Goal: Task Accomplishment & Management: Use online tool/utility

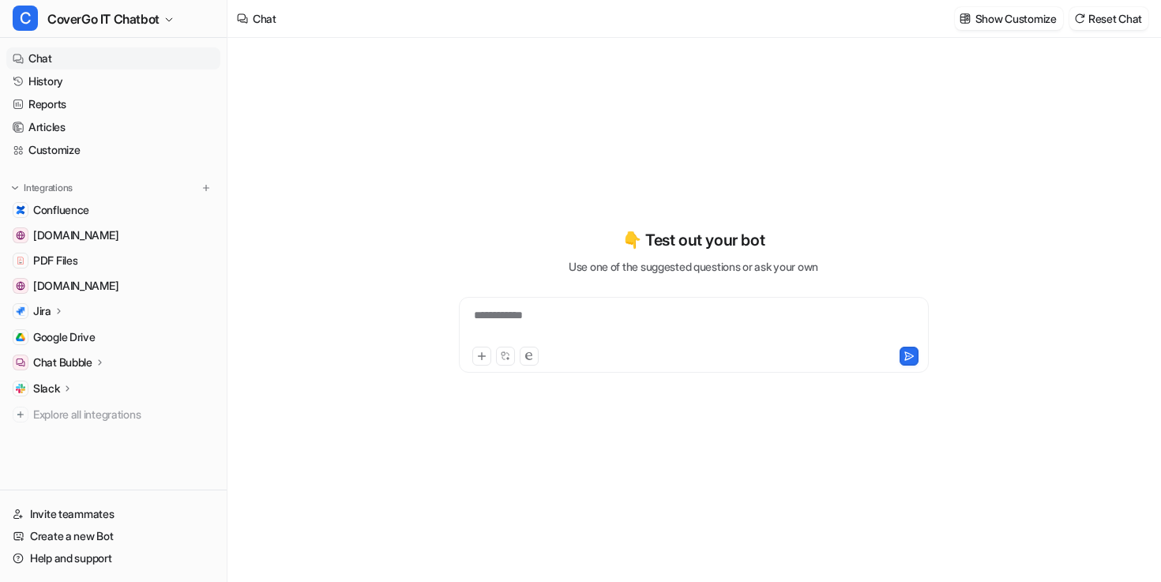
type textarea "**********"
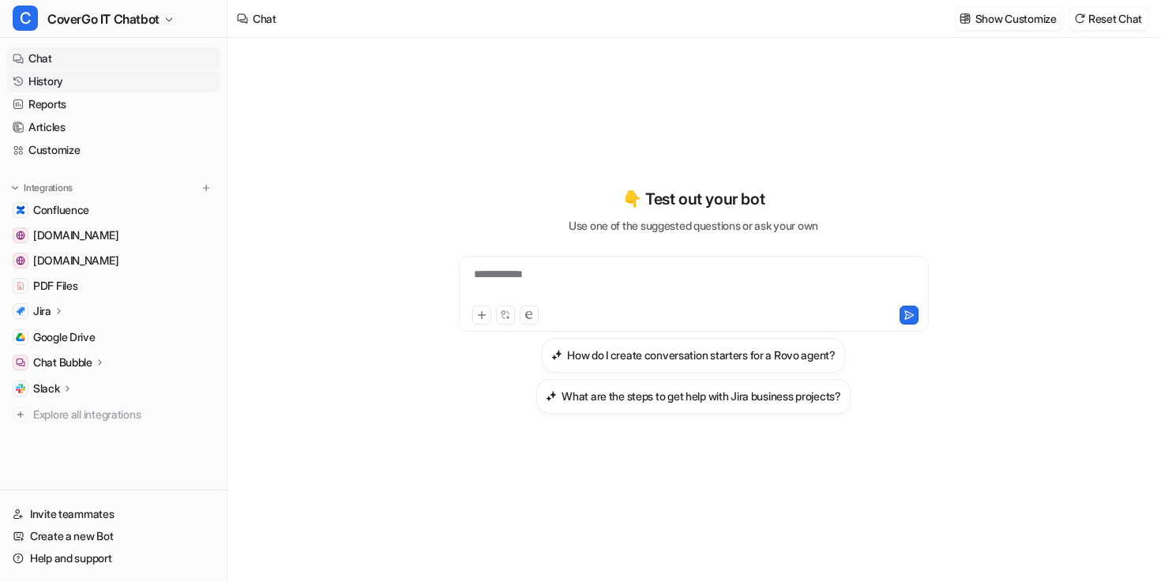
click at [79, 82] on link "History" at bounding box center [113, 81] width 214 height 22
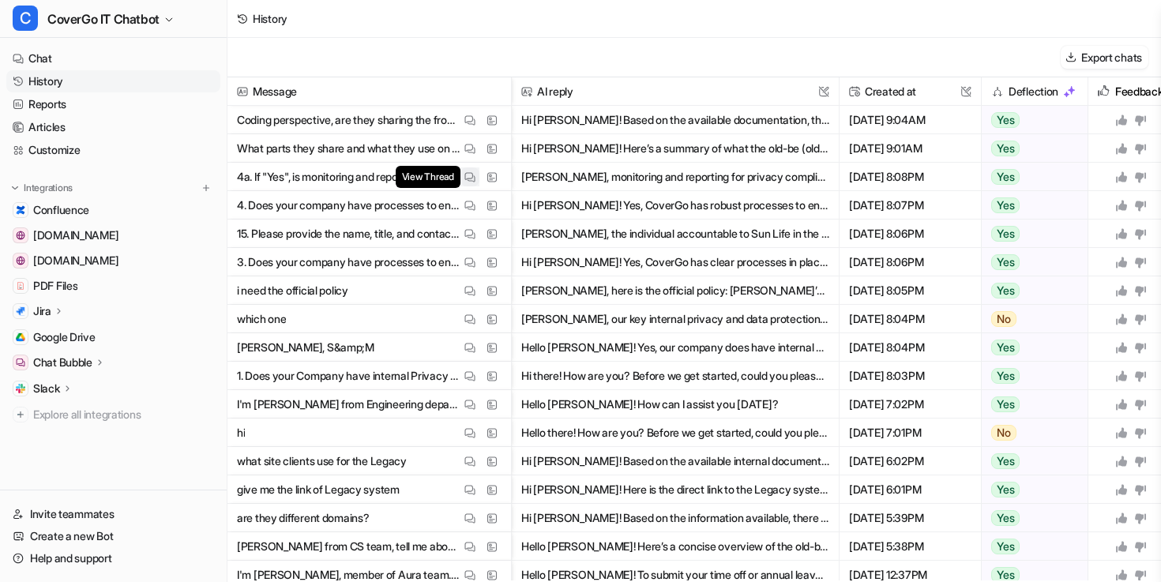
click at [465, 178] on img at bounding box center [470, 177] width 11 height 12
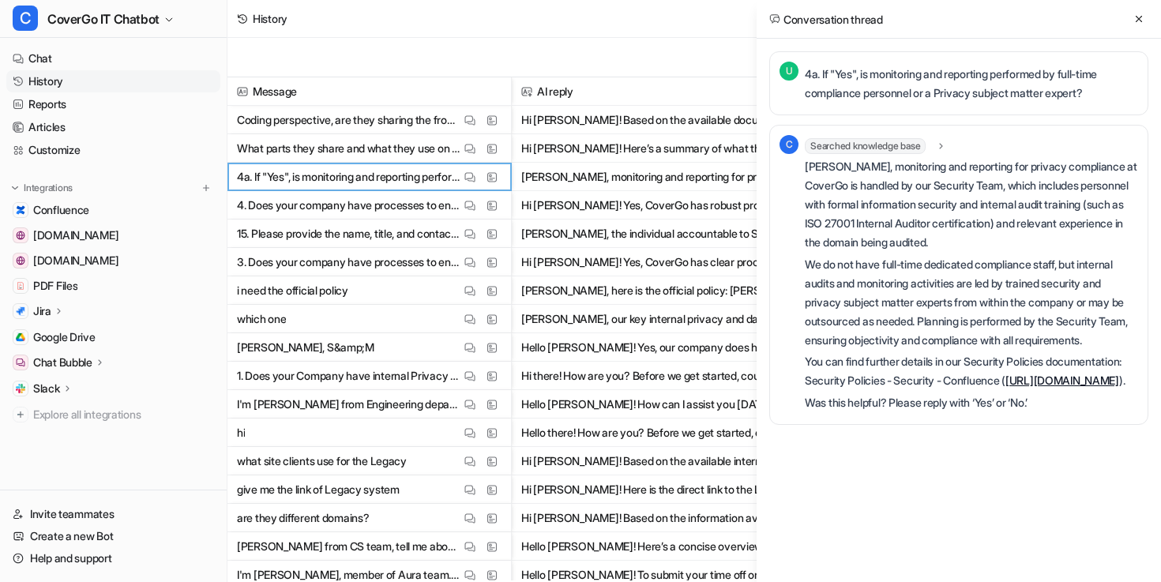
scroll to position [0, 26]
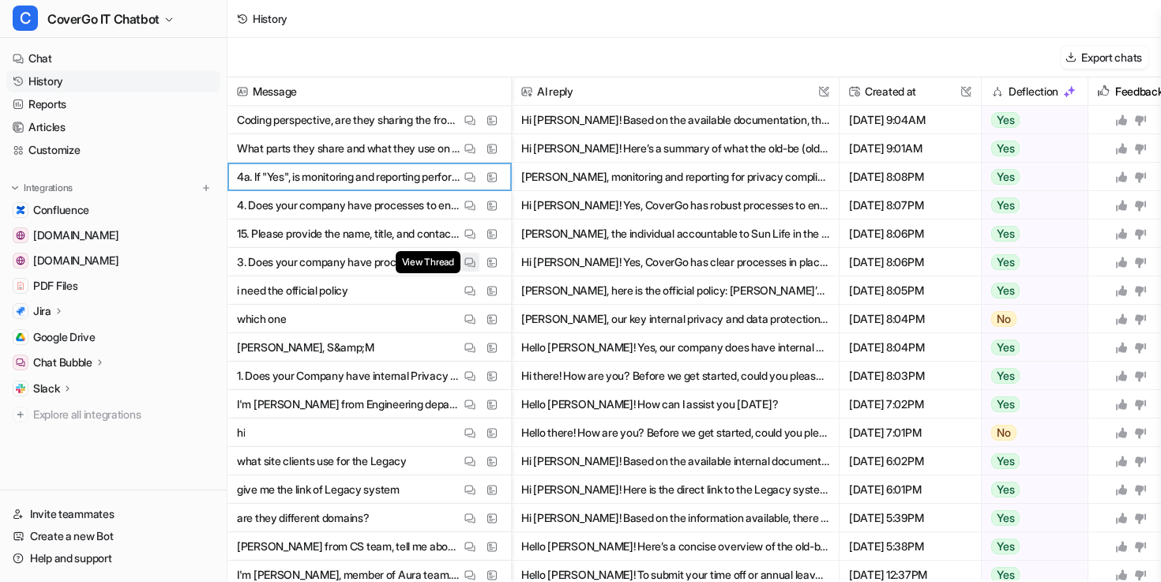
click at [467, 261] on img at bounding box center [470, 263] width 11 height 12
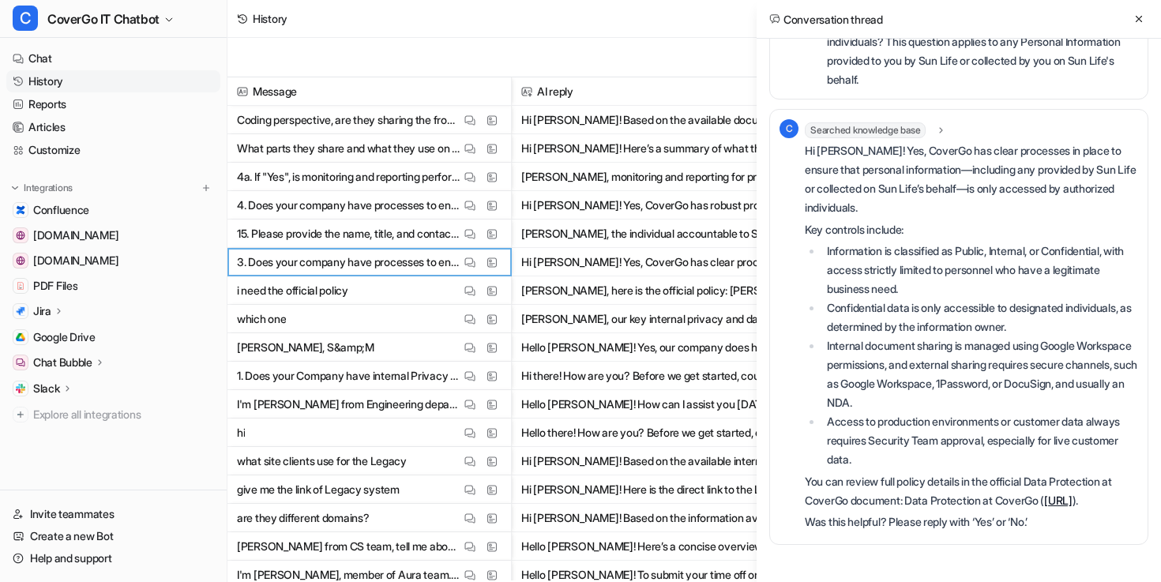
scroll to position [123, 0]
